Goal: Transaction & Acquisition: Purchase product/service

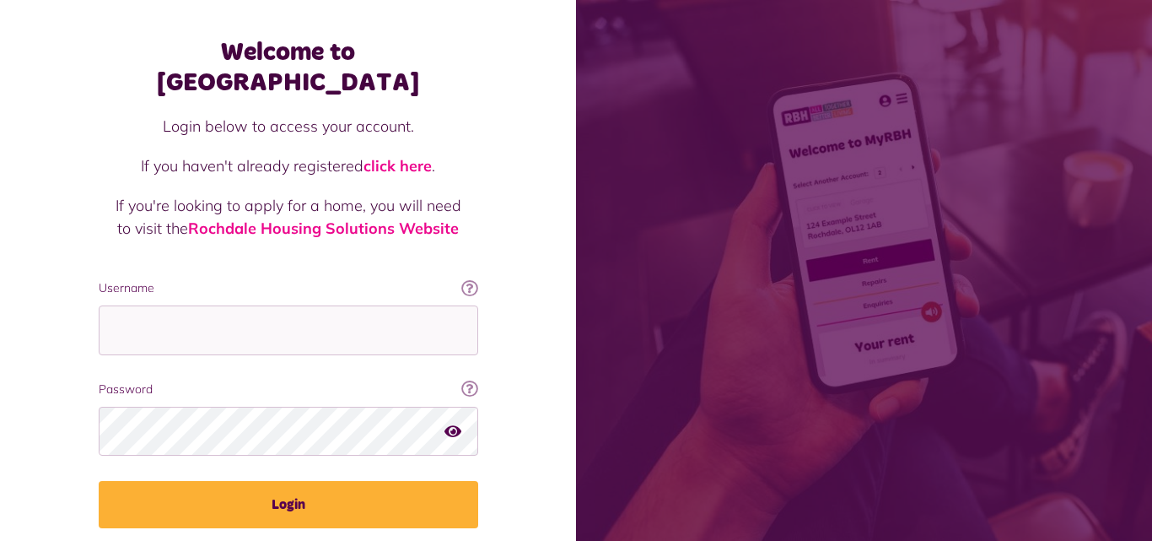
scroll to position [67, 0]
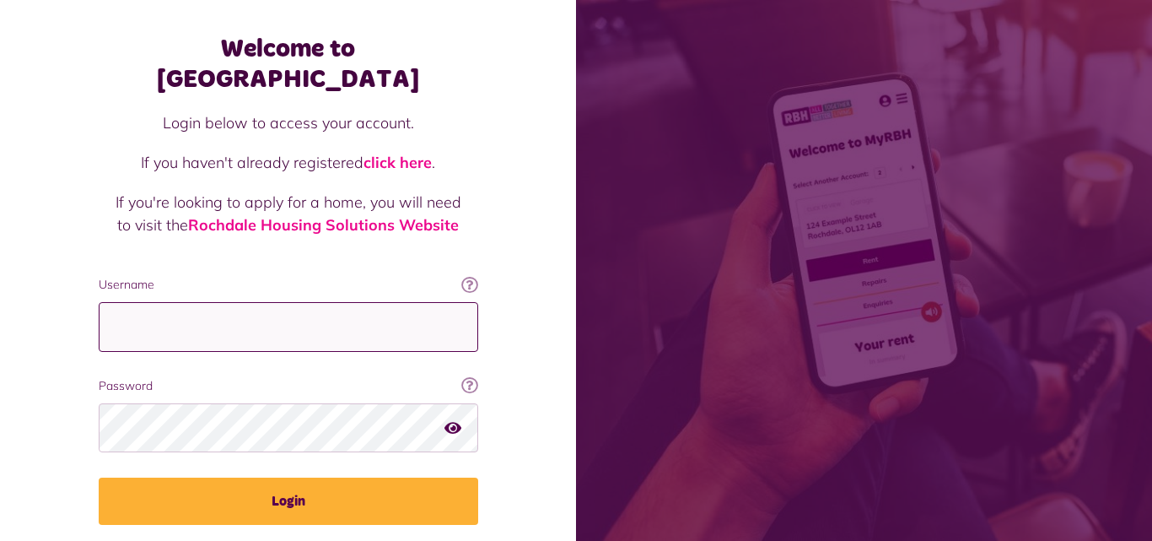
click at [233, 305] on input "Username" at bounding box center [288, 327] width 379 height 50
type input "**********"
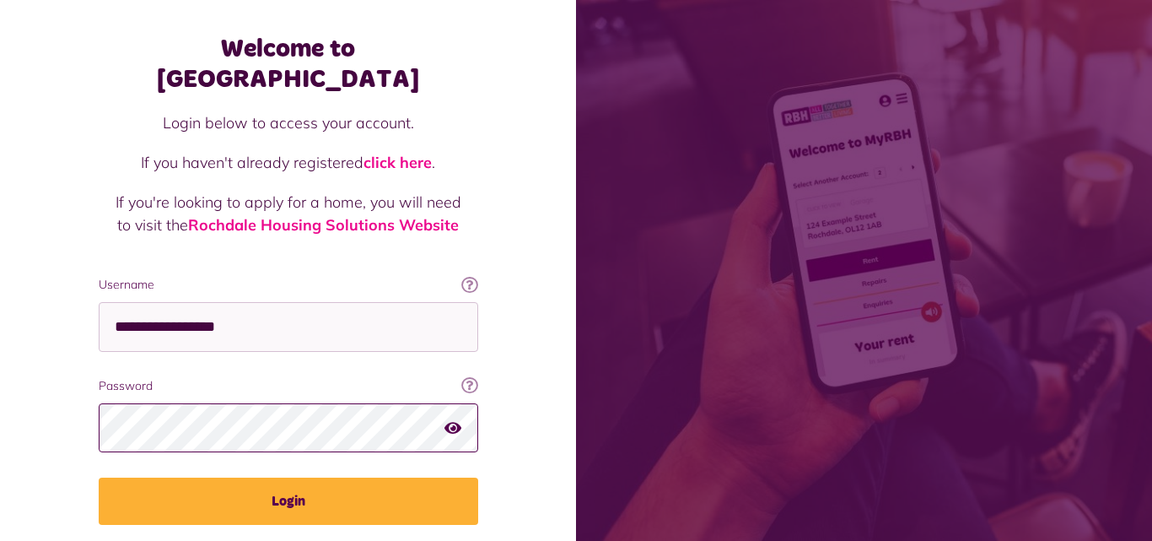
click at [99, 477] on button "Login" at bounding box center [288, 500] width 379 height 47
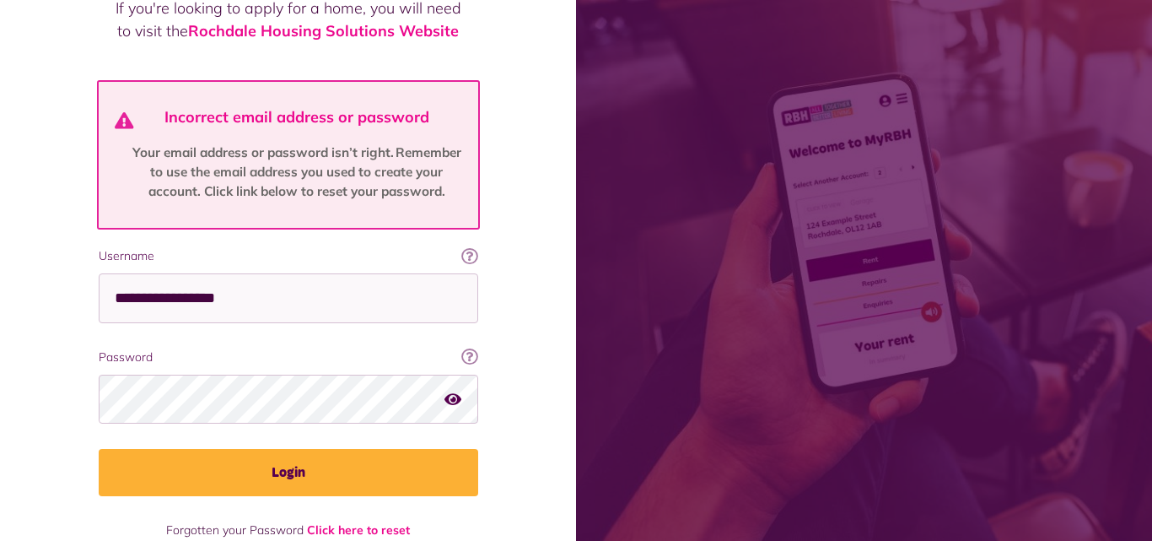
scroll to position [269, 0]
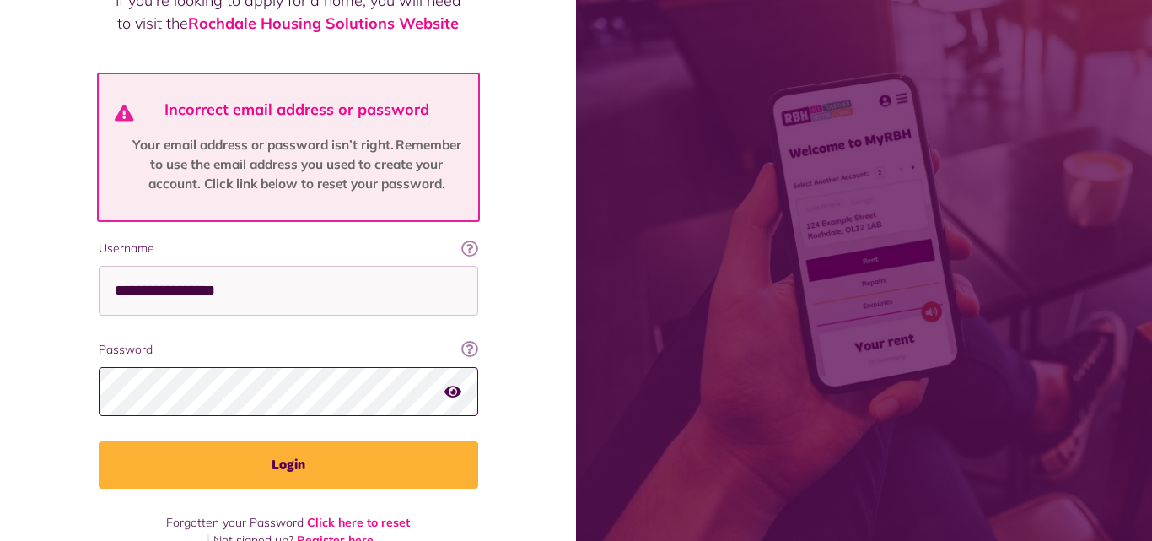
click at [99, 441] on button "Login" at bounding box center [288, 464] width 379 height 47
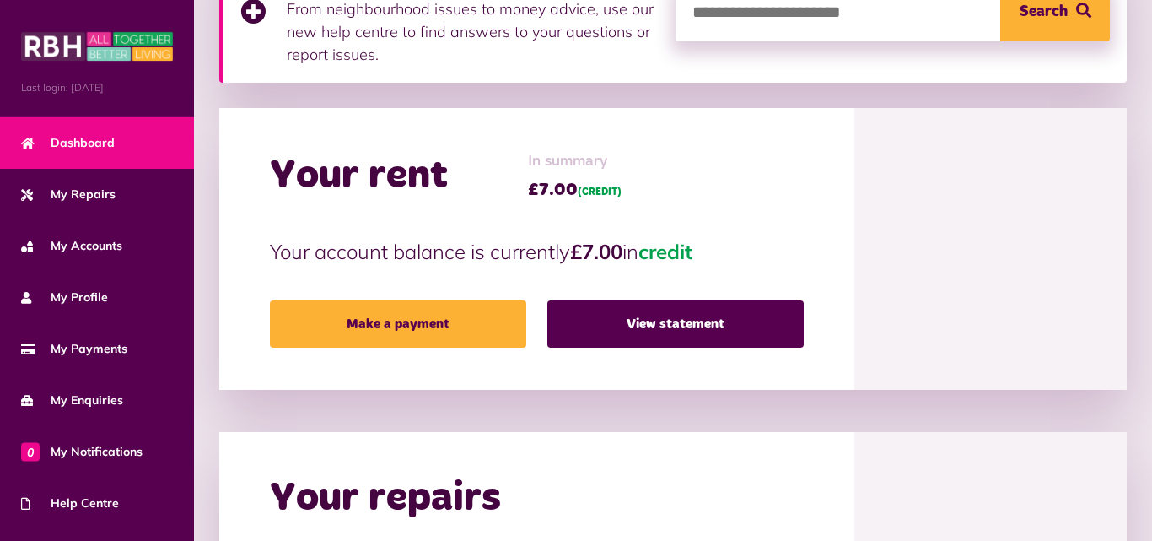
scroll to position [337, 0]
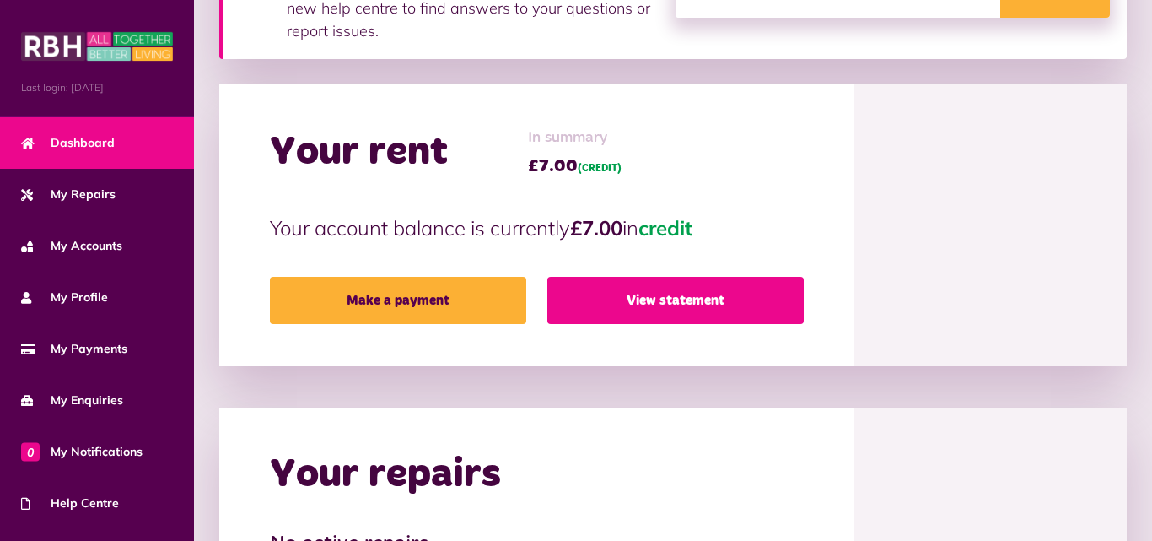
click at [602, 302] on link "View statement" at bounding box center [675, 300] width 256 height 47
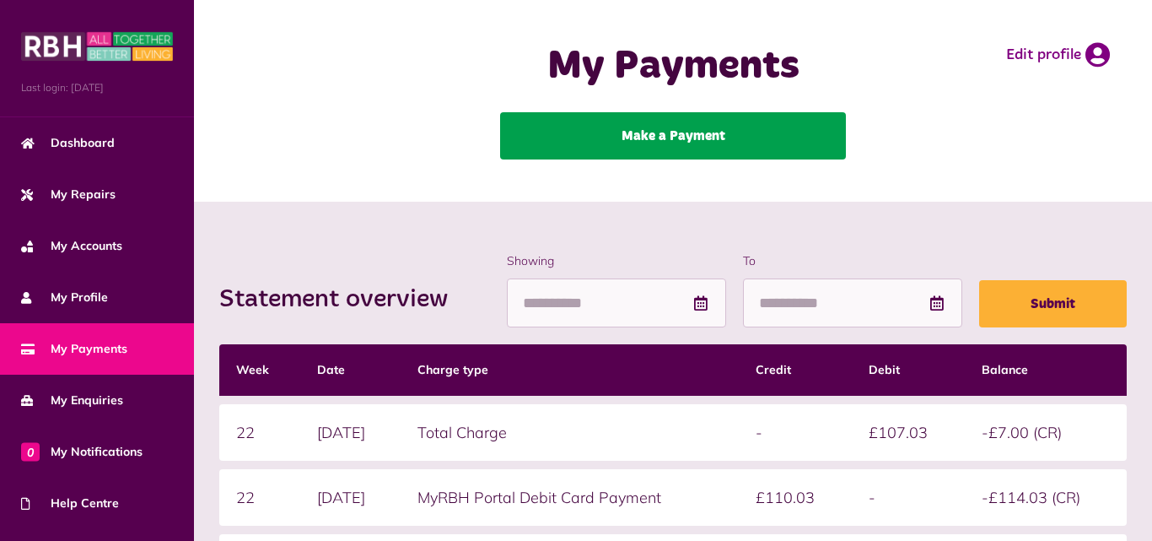
click at [628, 146] on link "Make a Payment" at bounding box center [673, 135] width 346 height 47
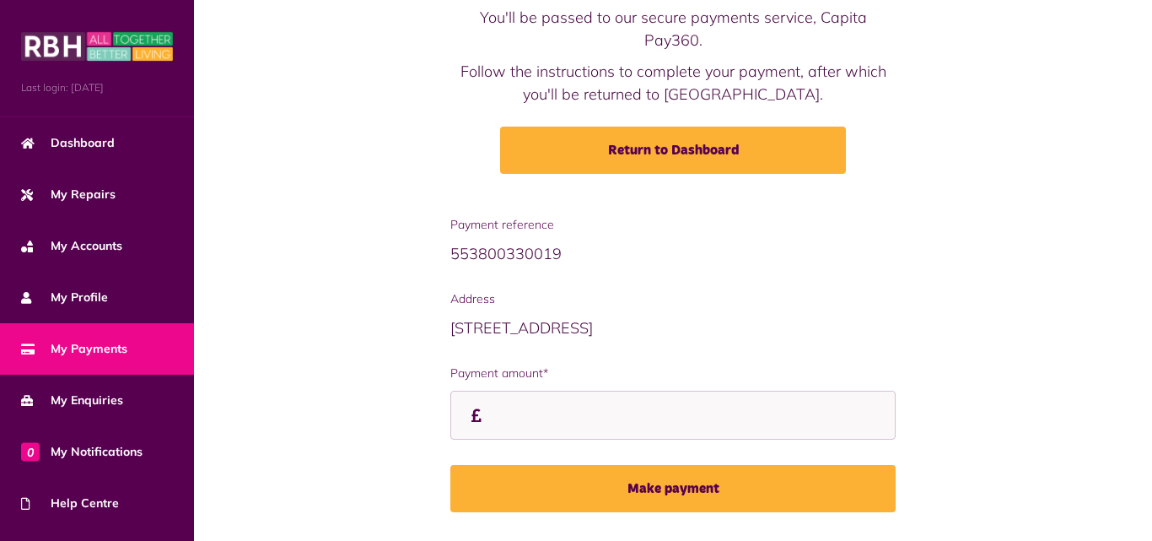
scroll to position [175, 0]
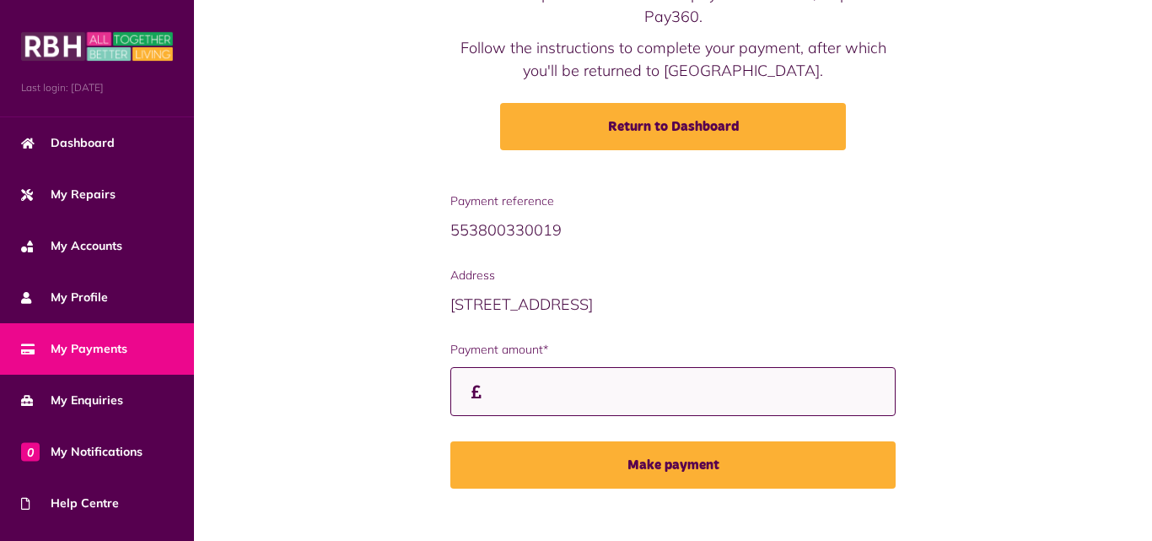
click at [502, 367] on input "Payment amount*" at bounding box center [672, 392] width 445 height 50
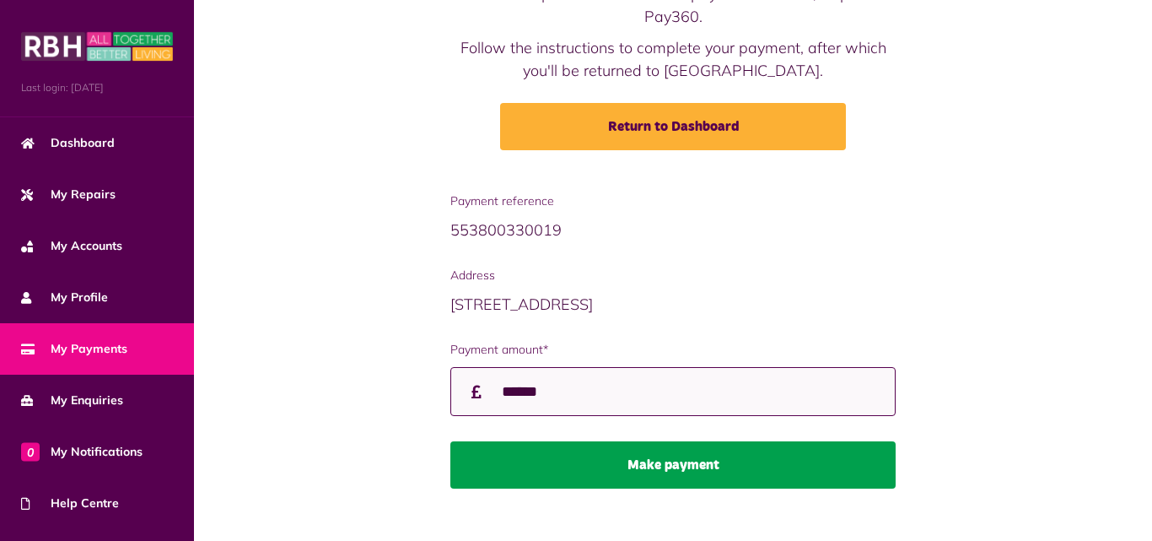
type input "******"
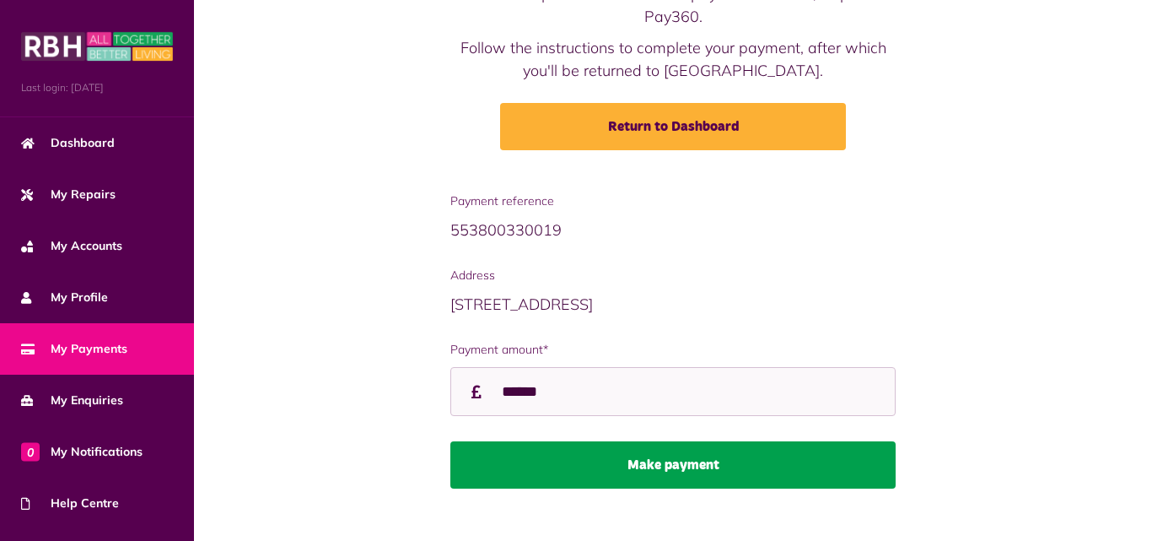
click at [646, 441] on button "Make payment" at bounding box center [672, 464] width 445 height 47
